Goal: Find specific page/section: Find specific page/section

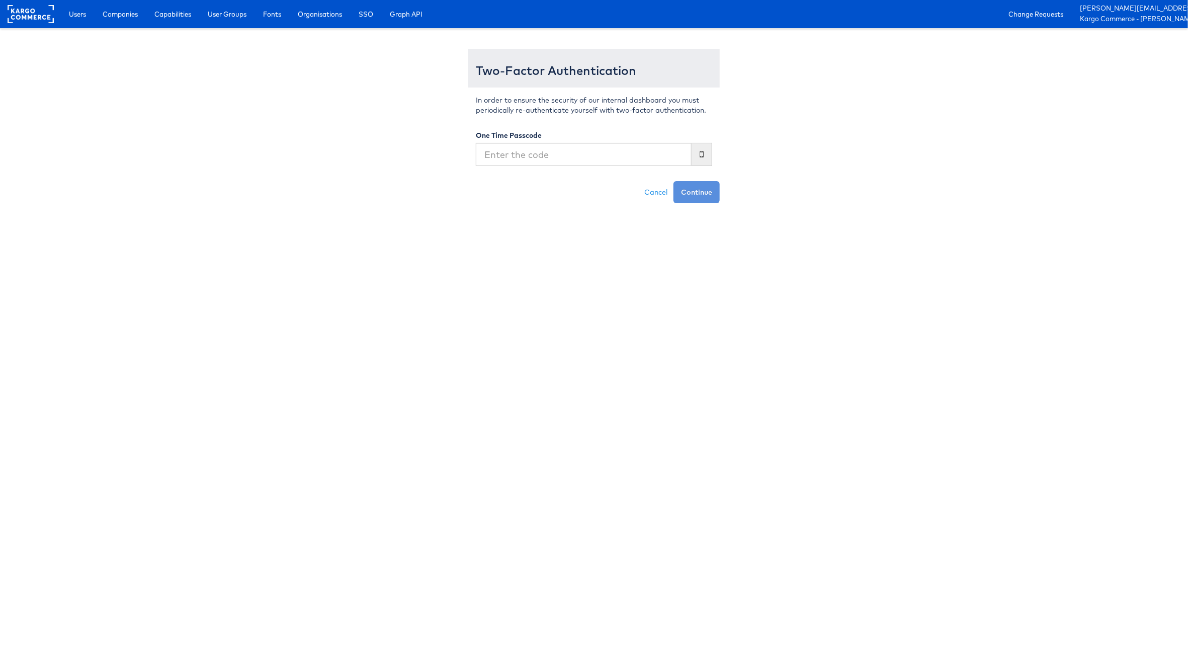
click at [617, 147] on input "text" at bounding box center [584, 154] width 216 height 23
type input "310947"
click at [673, 181] on button "Continue" at bounding box center [696, 192] width 46 height 22
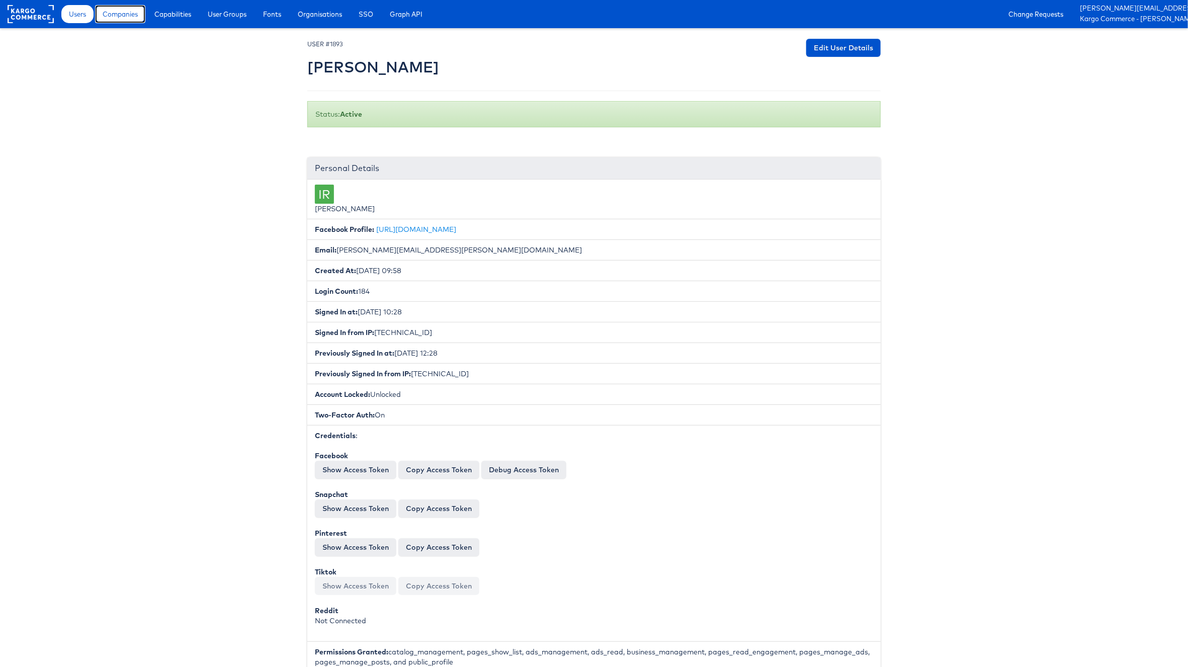
click at [115, 15] on span "Companies" at bounding box center [120, 14] width 35 height 10
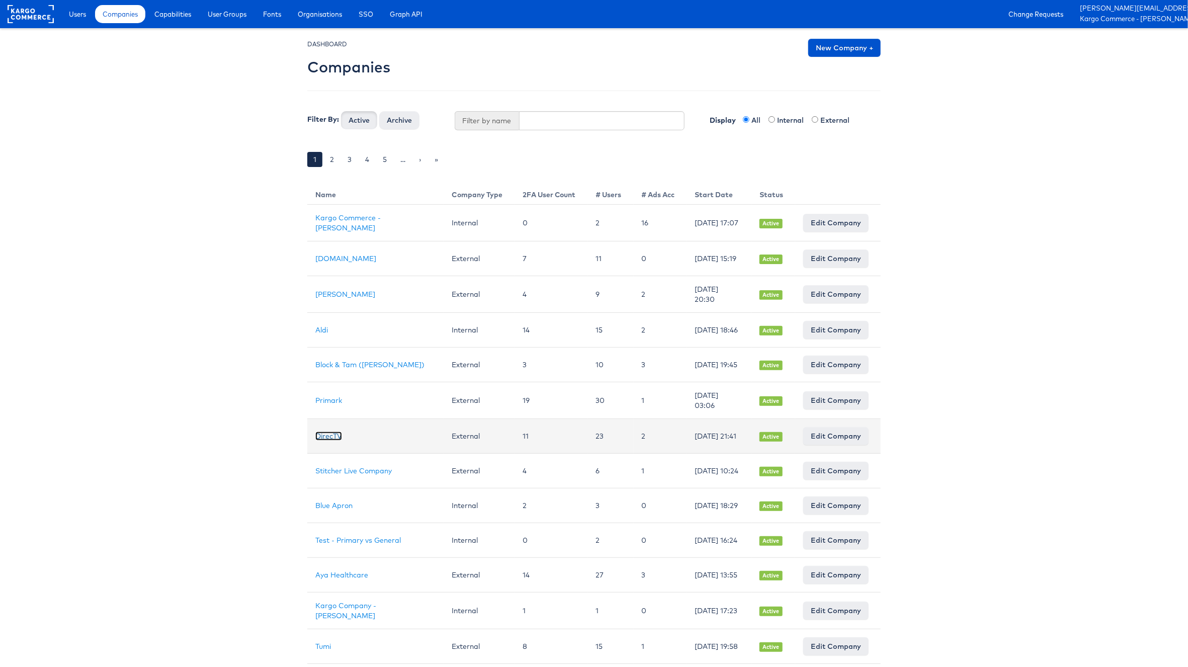
click at [320, 441] on link "DirecTV" at bounding box center [328, 435] width 27 height 9
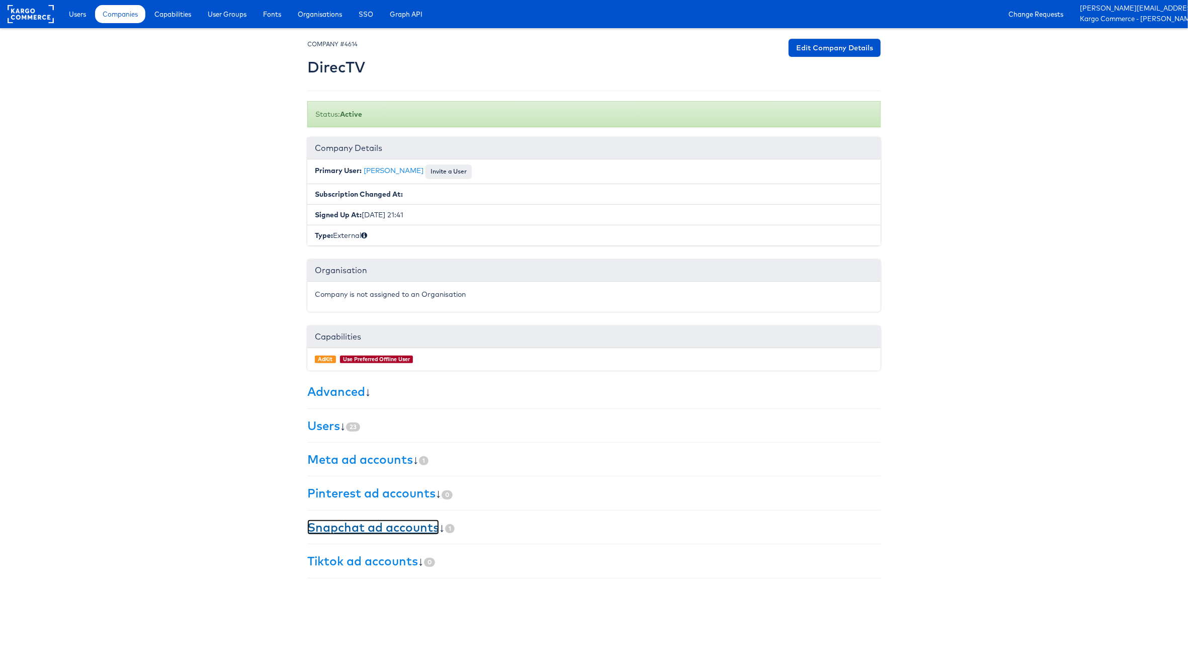
click at [389, 529] on link "Snapchat ad accounts" at bounding box center [373, 526] width 132 height 15
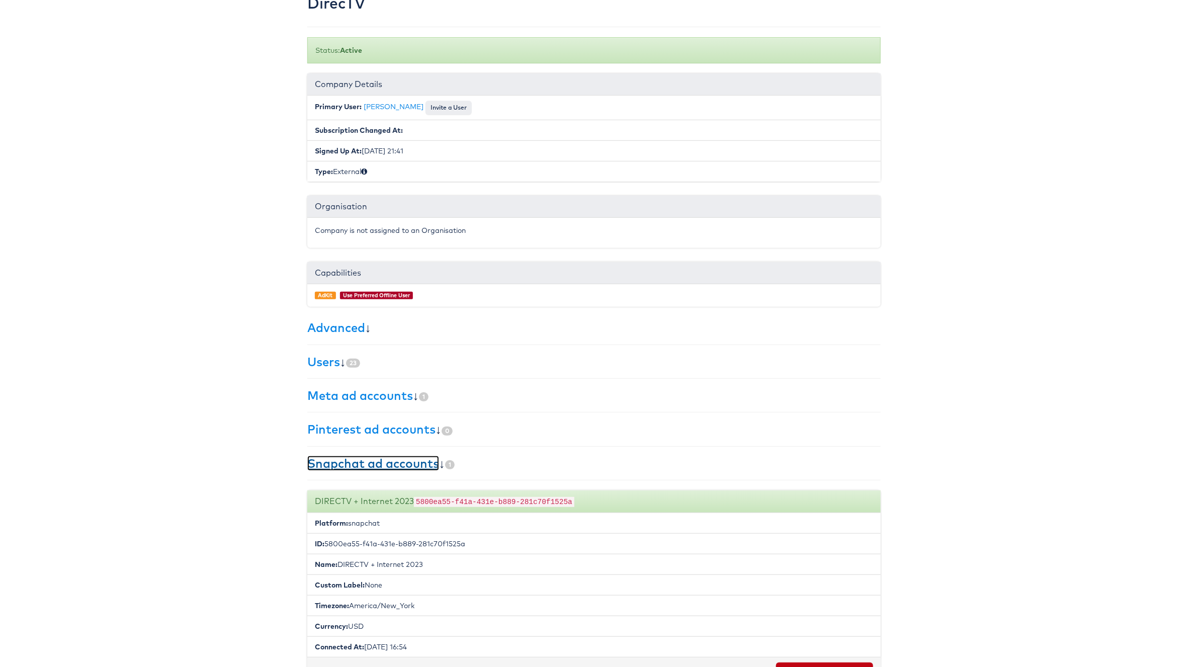
scroll to position [138, 0]
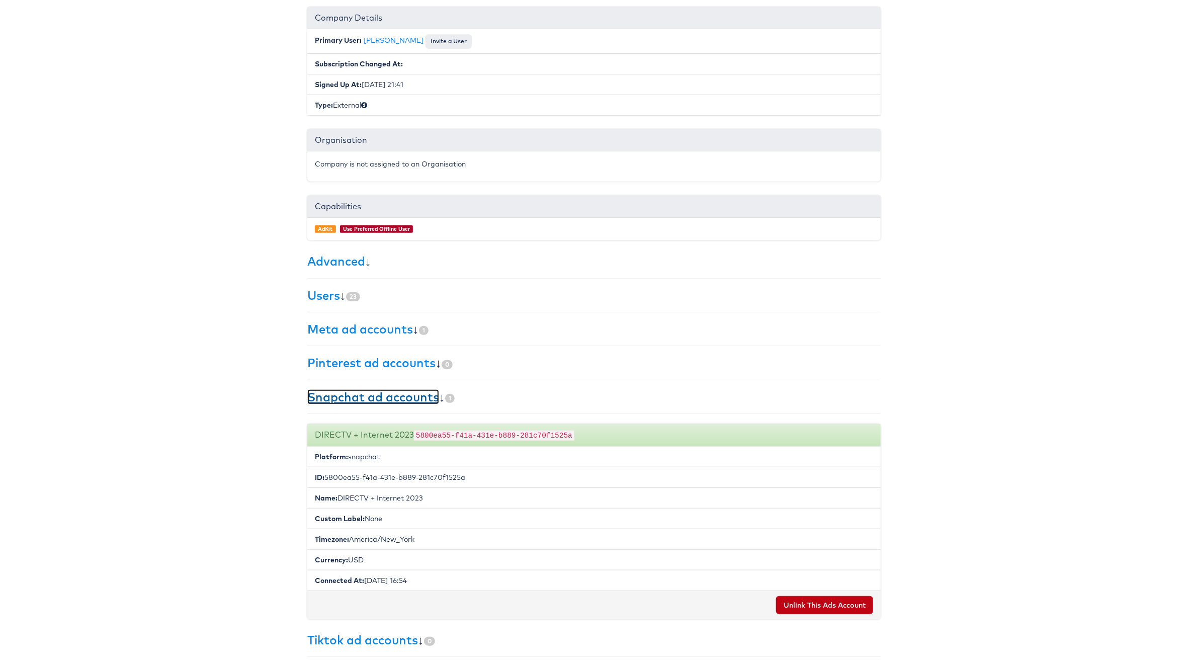
click at [386, 391] on link "Snapchat ad accounts" at bounding box center [373, 396] width 132 height 15
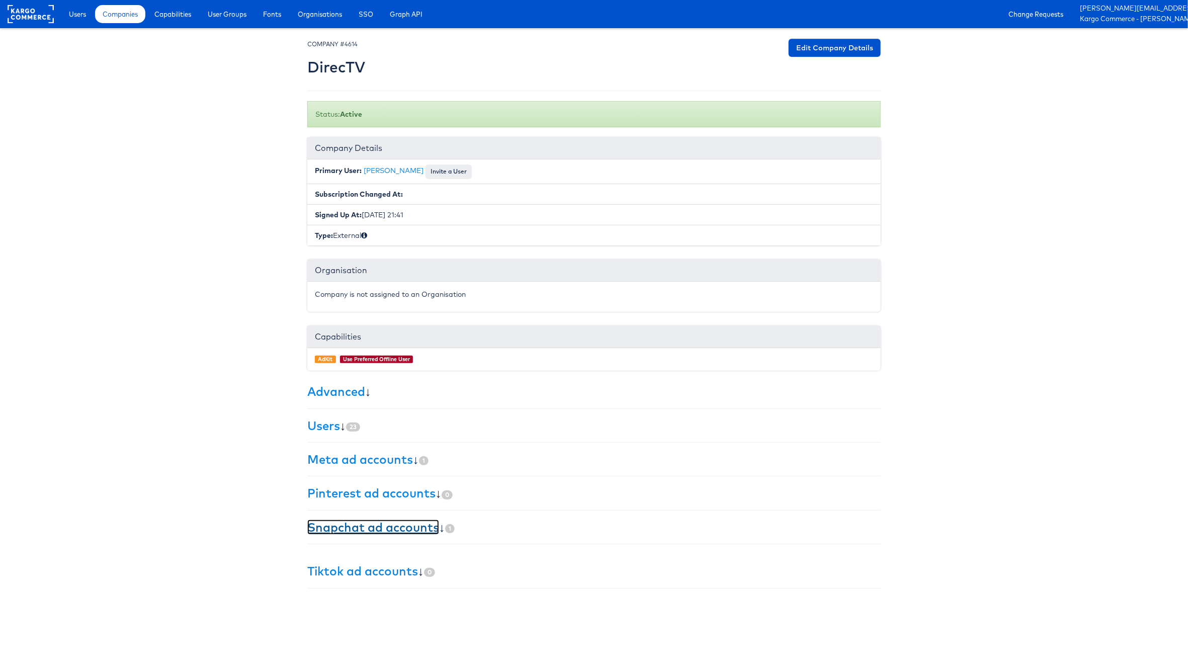
scroll to position [0, 0]
click at [392, 532] on link "Snapchat ad accounts" at bounding box center [373, 526] width 132 height 15
